Goal: Information Seeking & Learning: Learn about a topic

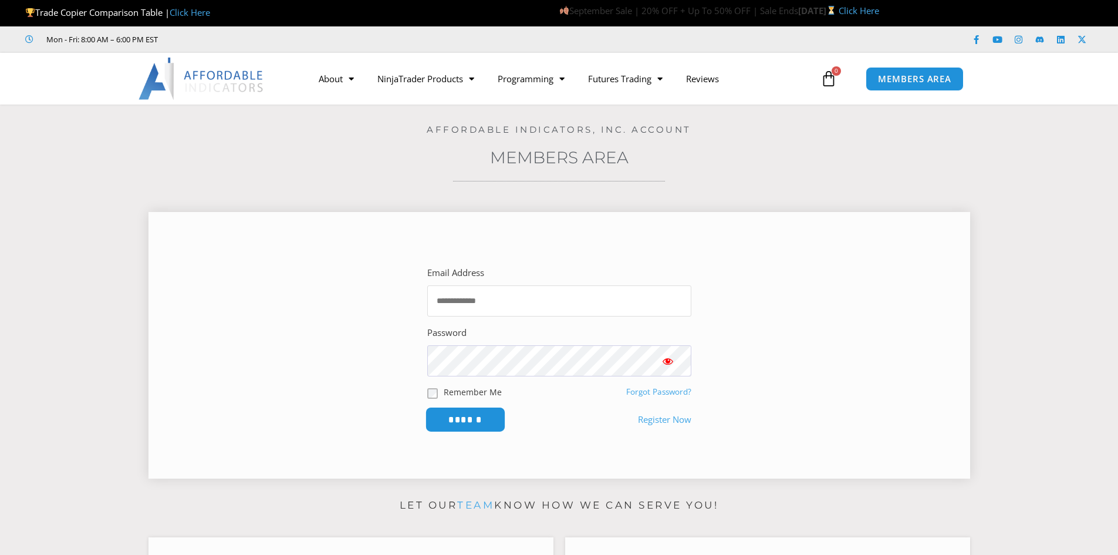
type input "**********"
click at [460, 424] on input "******" at bounding box center [465, 419] width 80 height 25
click at [559, 15] on span "September Sale | 20% OFF + Up To 50% OFF | Sale Ends" at bounding box center [678, 11] width 239 height 12
click at [839, 8] on link "Click Here" at bounding box center [859, 11] width 40 height 12
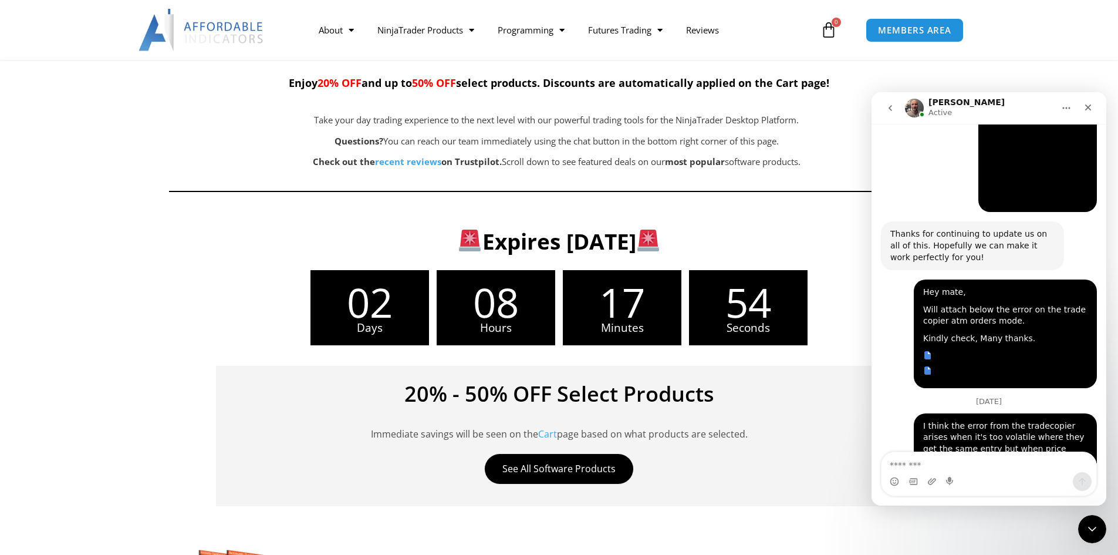
scroll to position [4852, 0]
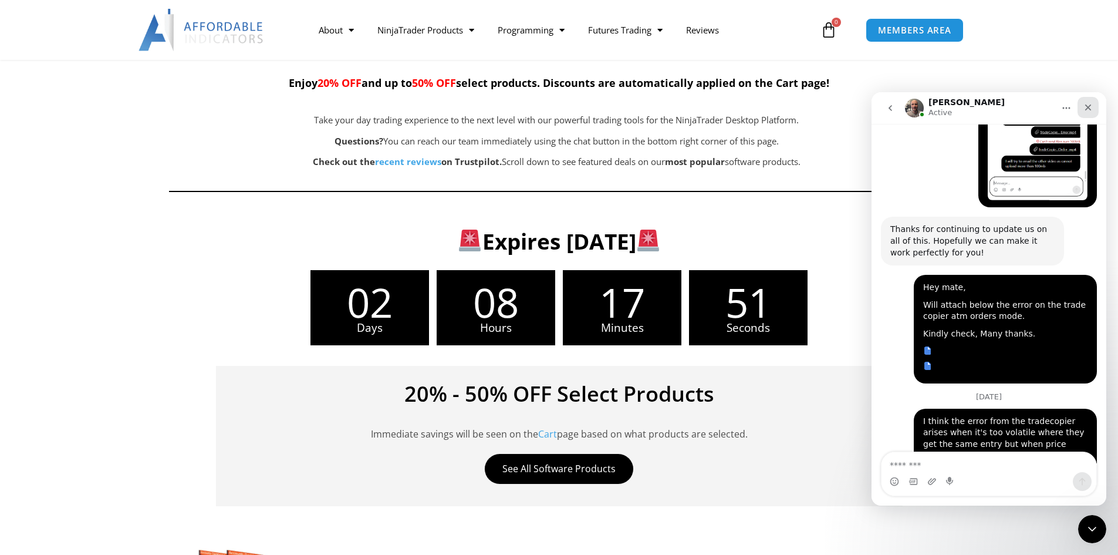
click at [1090, 107] on icon "Close" at bounding box center [1087, 107] width 9 height 9
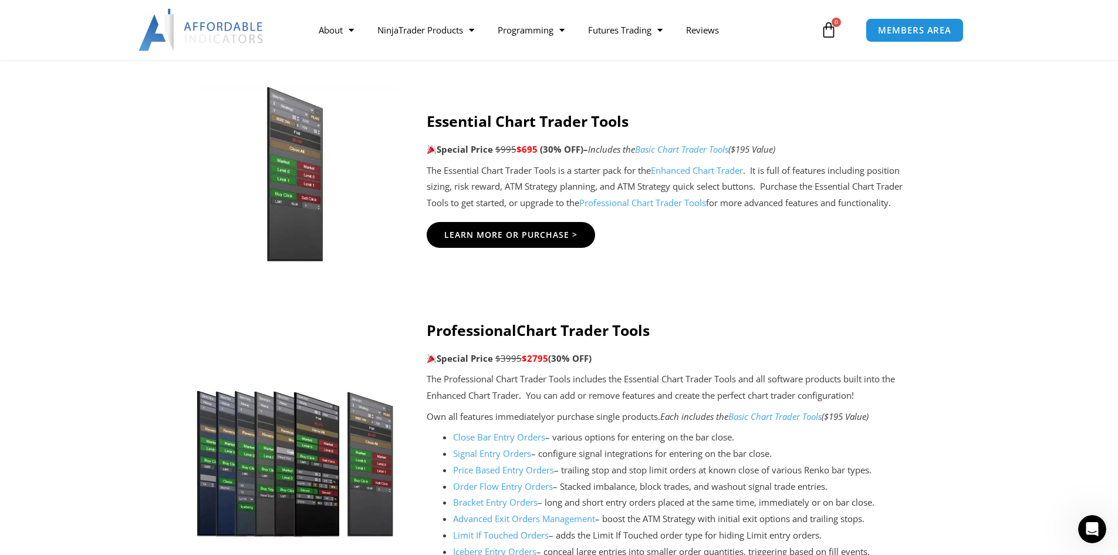
scroll to position [1115, 0]
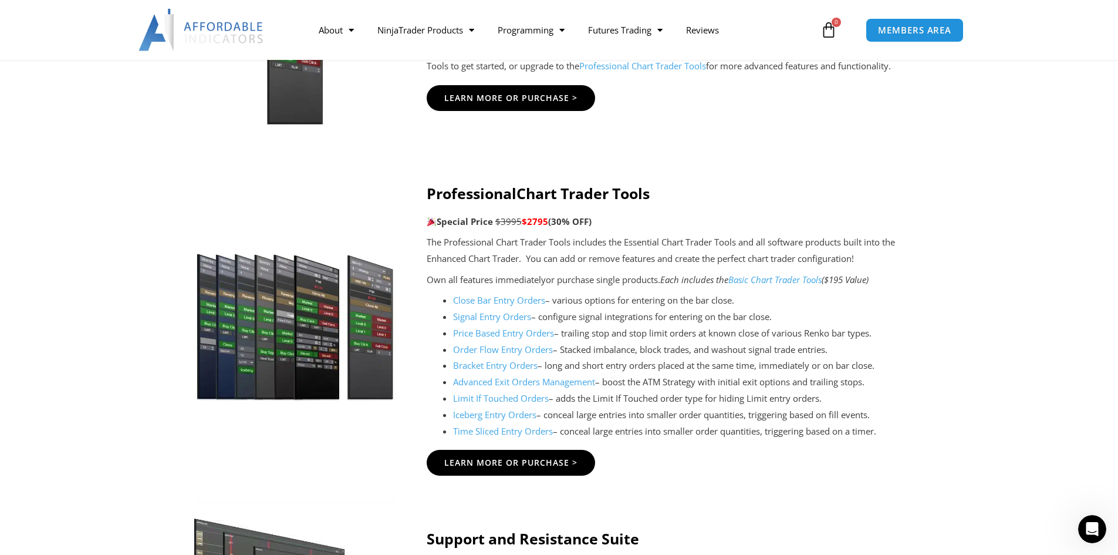
click at [477, 337] on link "Price Based Entry Orders" at bounding box center [503, 333] width 101 height 12
click at [487, 333] on link "Price Based Entry Orders" at bounding box center [503, 333] width 101 height 12
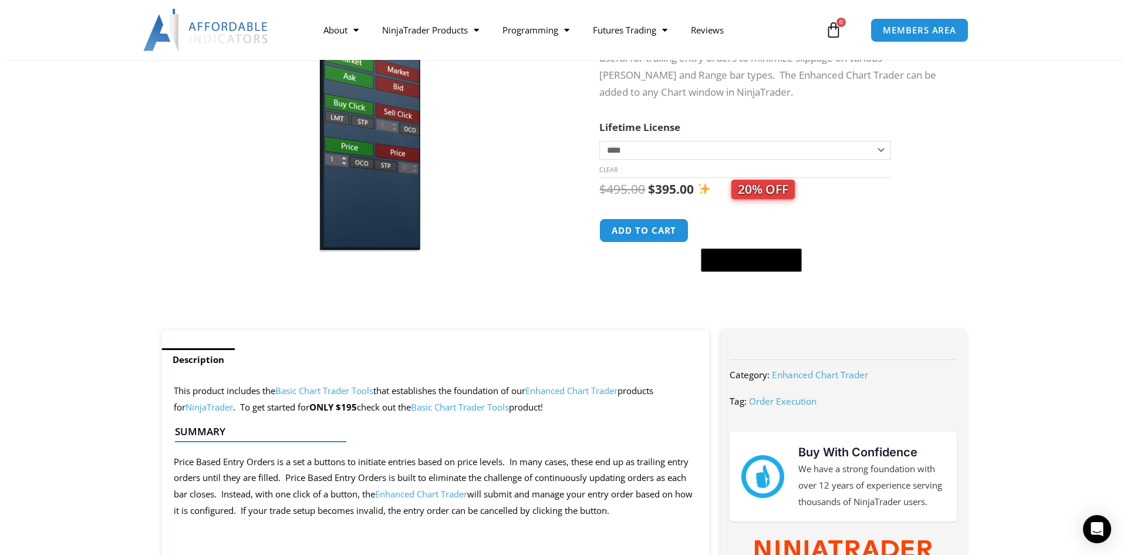
scroll to position [293, 0]
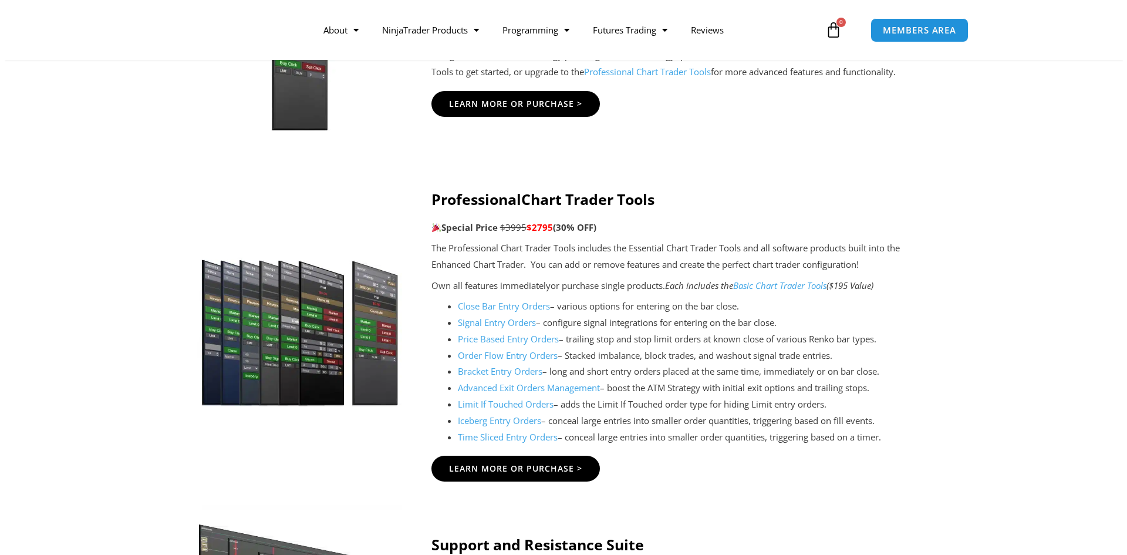
scroll to position [1115, 0]
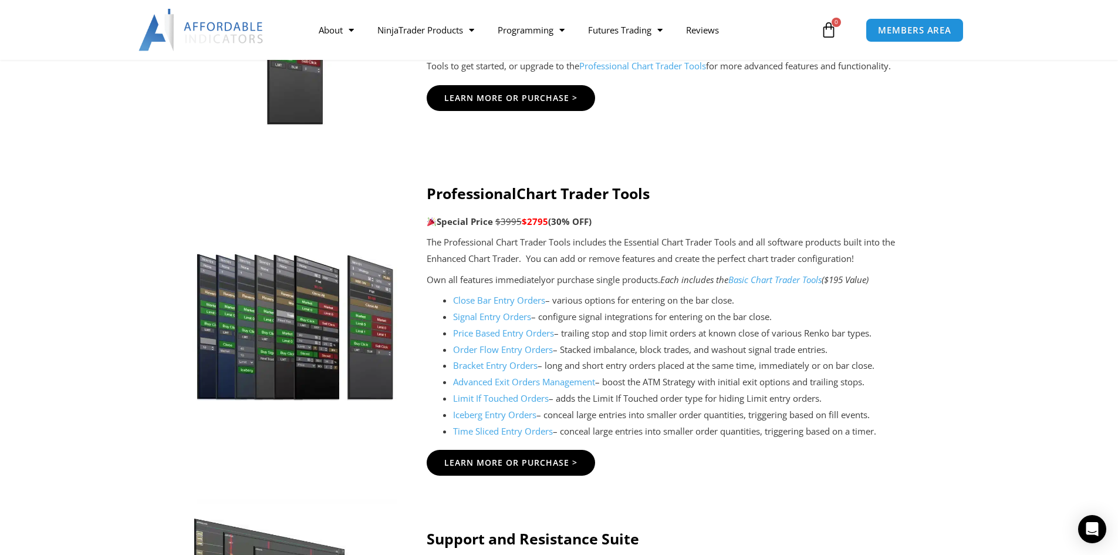
click at [499, 399] on link "Limit If Touched Orders" at bounding box center [501, 398] width 96 height 12
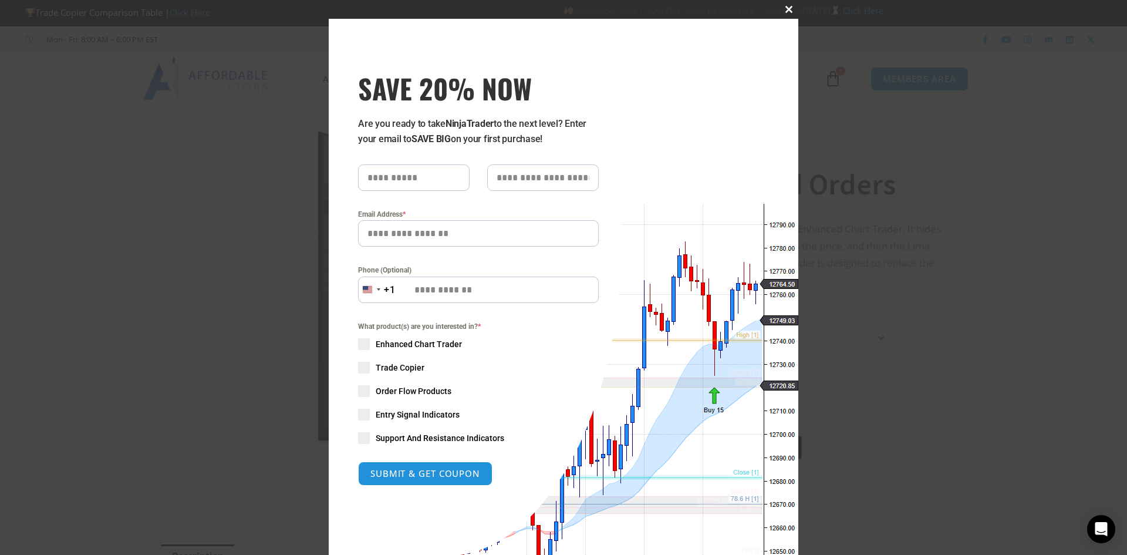
click at [788, 5] on button "Close this module" at bounding box center [788, 9] width 19 height 19
